Goal: Find specific page/section: Find specific page/section

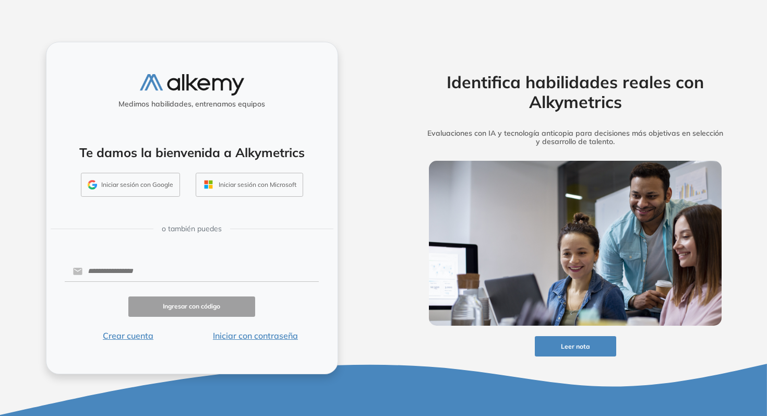
click at [132, 178] on button "Iniciar sesión con Google" at bounding box center [130, 185] width 99 height 24
click at [155, 187] on button "Iniciar sesión con Google" at bounding box center [130, 185] width 99 height 24
click at [145, 186] on button "Iniciar sesión con Google" at bounding box center [130, 185] width 99 height 24
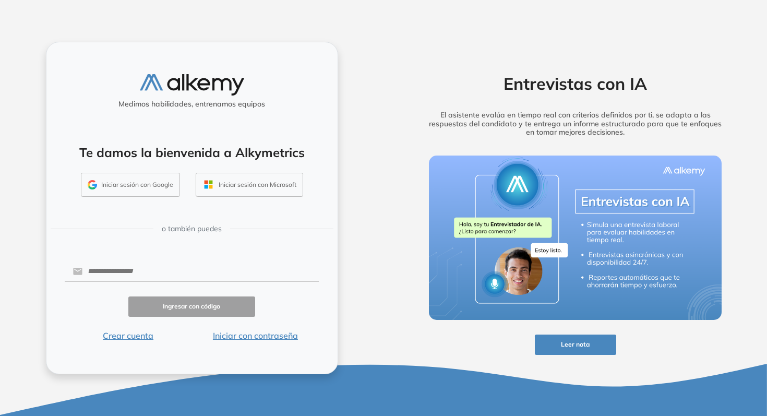
click at [137, 179] on button "Iniciar sesión con Google" at bounding box center [130, 185] width 99 height 24
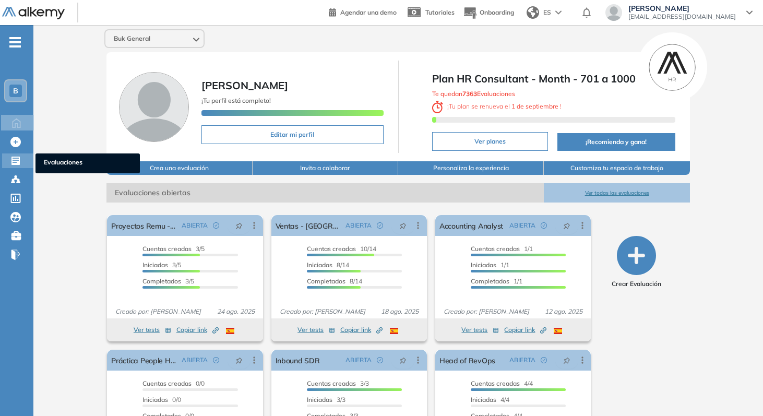
click at [19, 160] on icon at bounding box center [15, 161] width 8 height 8
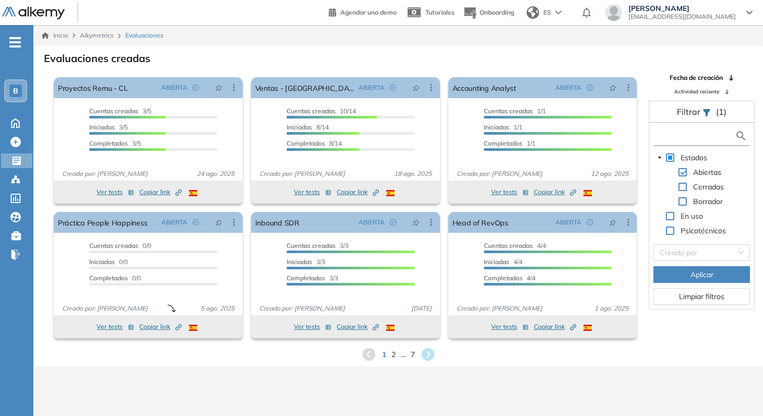
click at [701, 135] on input "text" at bounding box center [695, 136] width 79 height 11
type input "*"
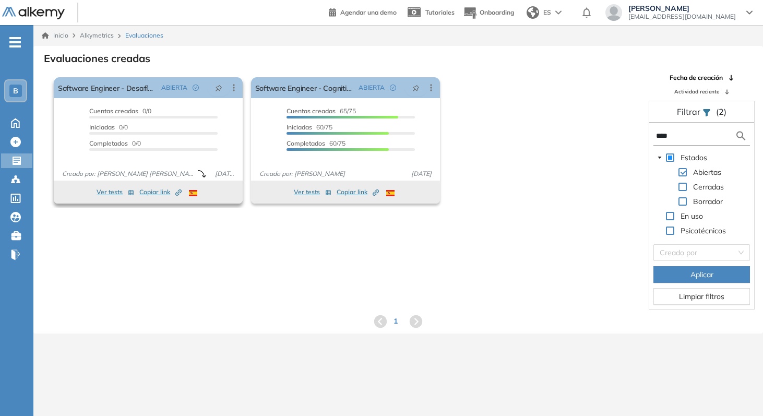
type input "****"
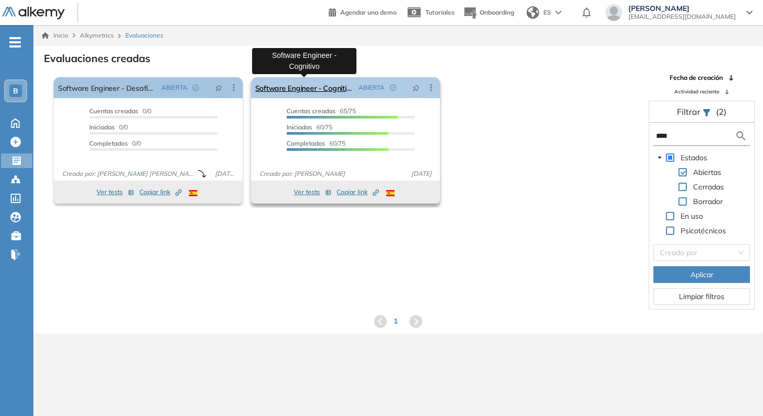
click at [314, 89] on link "Software Engineer - Cognitivo" at bounding box center [304, 87] width 99 height 21
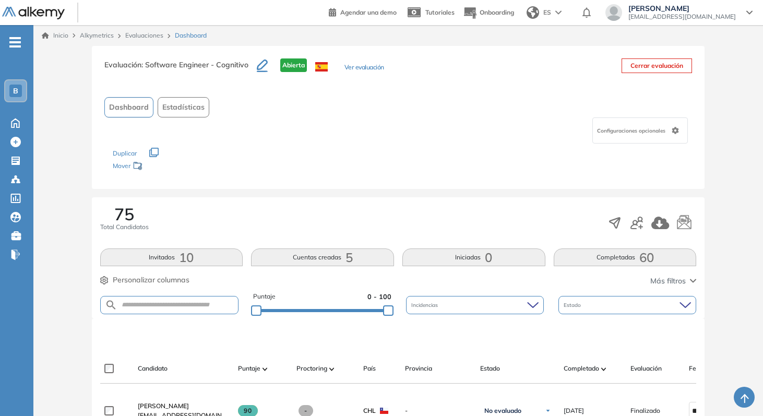
scroll to position [176, 0]
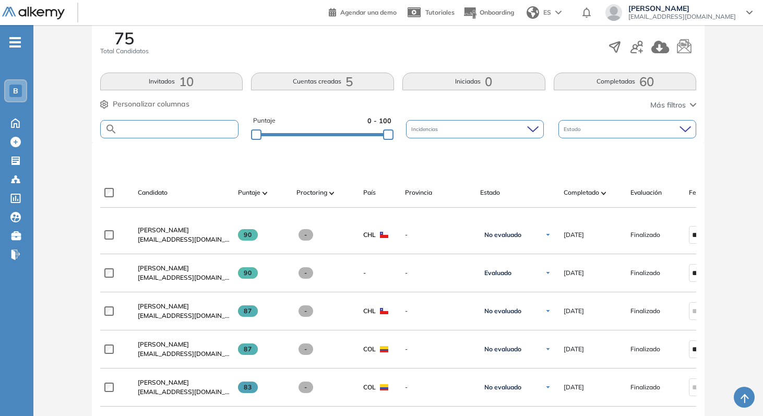
click at [188, 129] on input "text" at bounding box center [177, 129] width 121 height 8
type input "****"
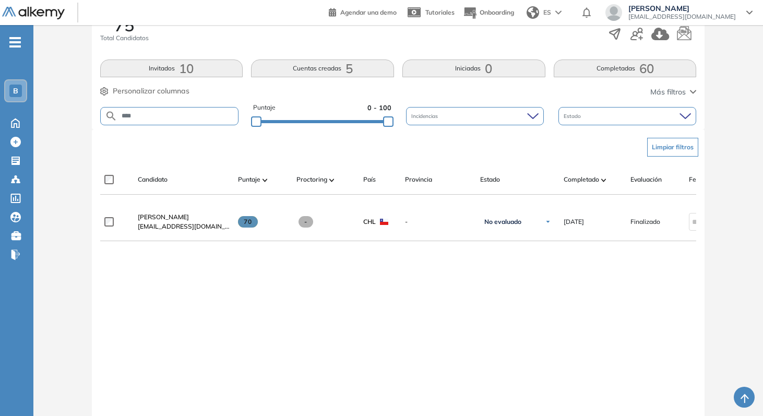
scroll to position [188, 0]
